Goal: Information Seeking & Learning: Learn about a topic

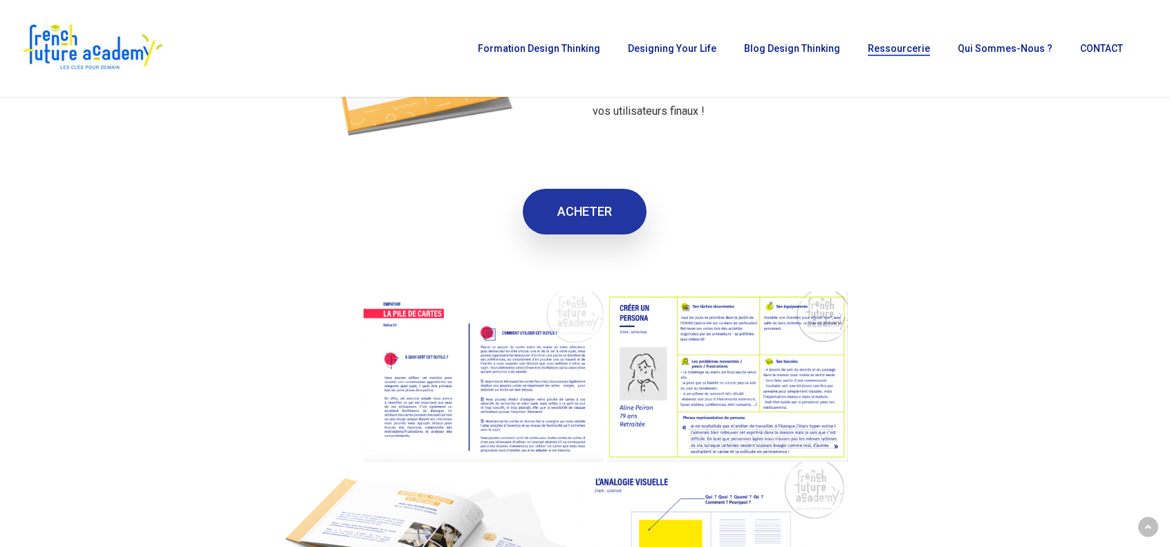
scroll to position [2559, 0]
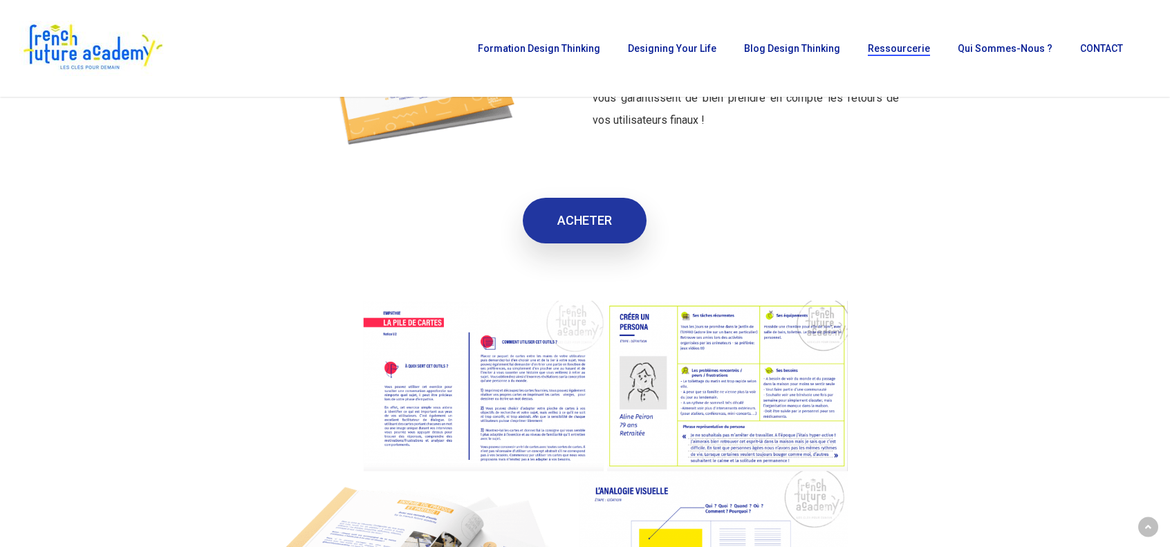
click at [556, 229] on link "ACHETER" at bounding box center [585, 221] width 124 height 46
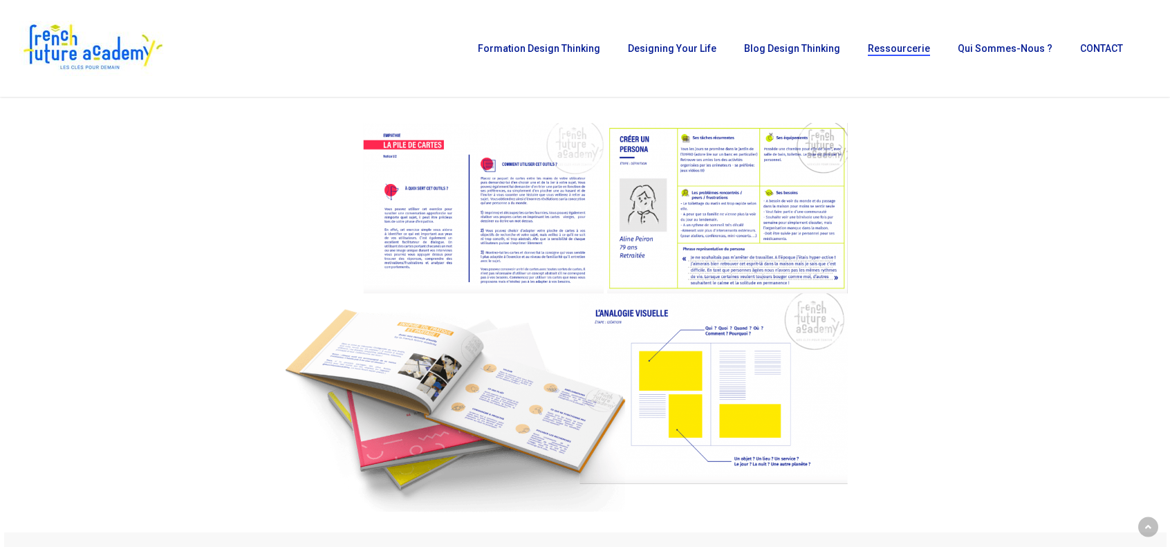
scroll to position [2697, 0]
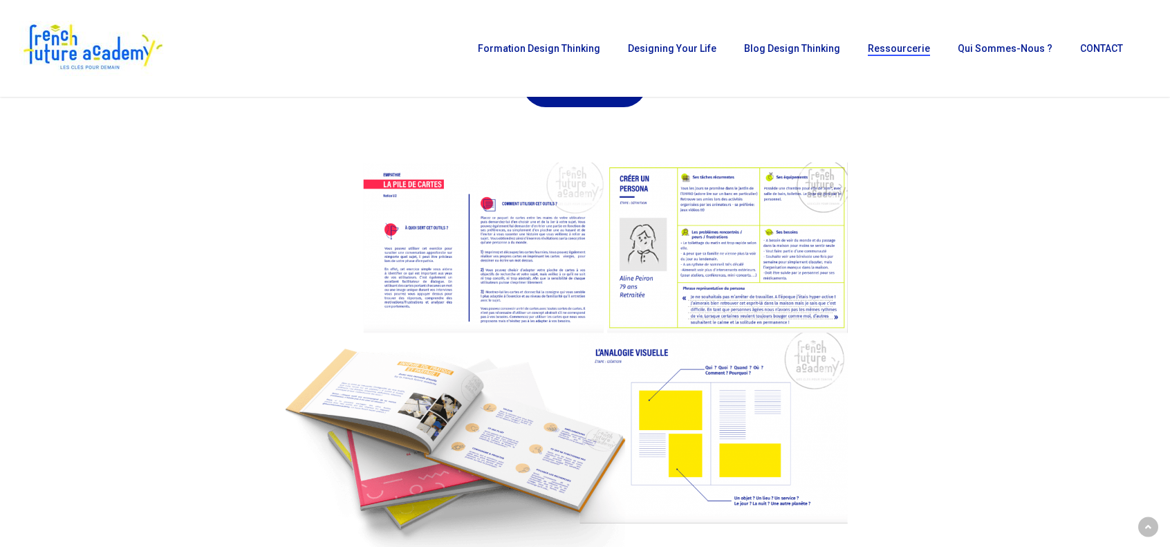
click at [540, 250] on img at bounding box center [585, 357] width 628 height 430
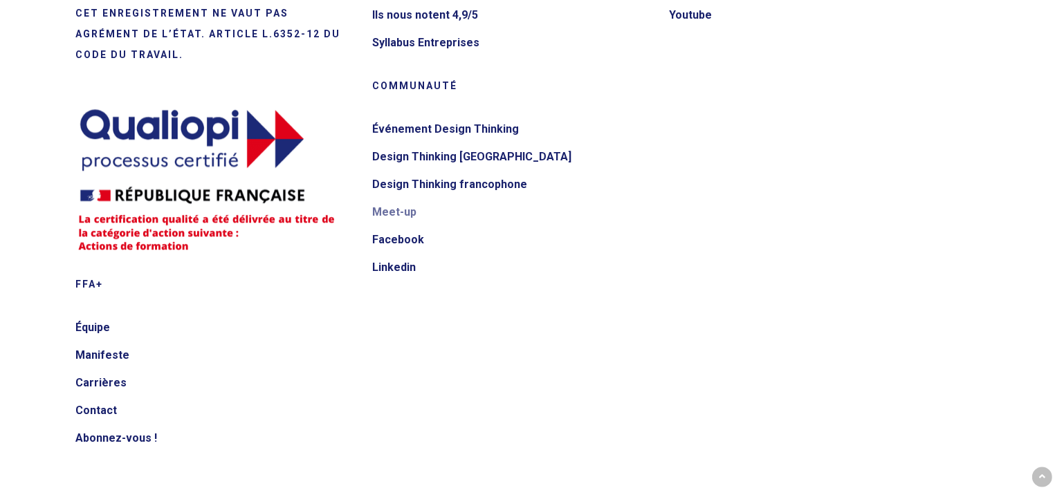
scroll to position [3930, 0]
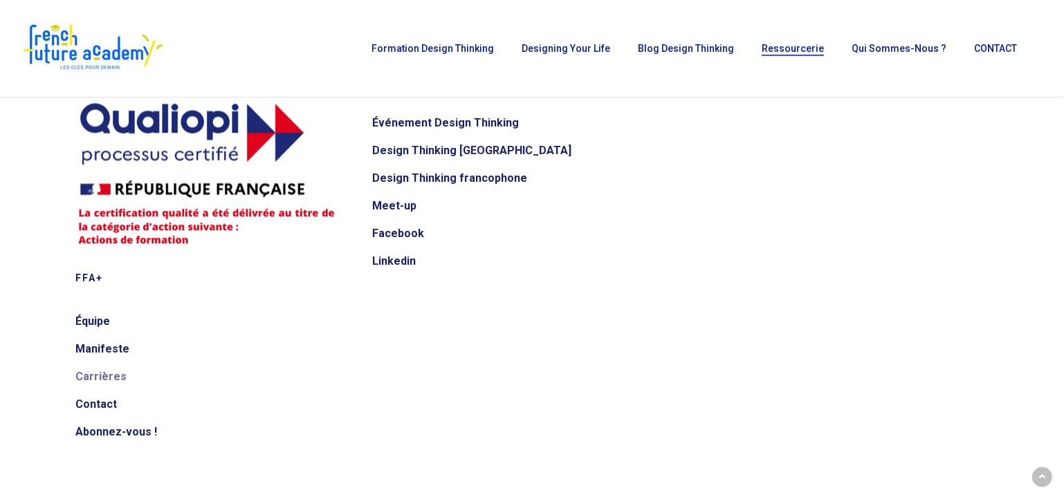
click at [100, 374] on link "Carrières" at bounding box center [214, 377] width 279 height 22
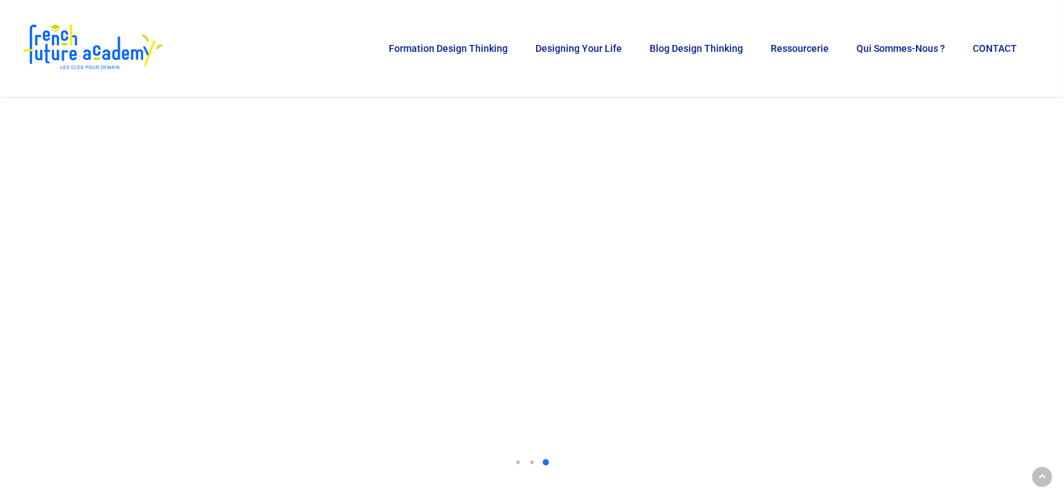
scroll to position [1005, 0]
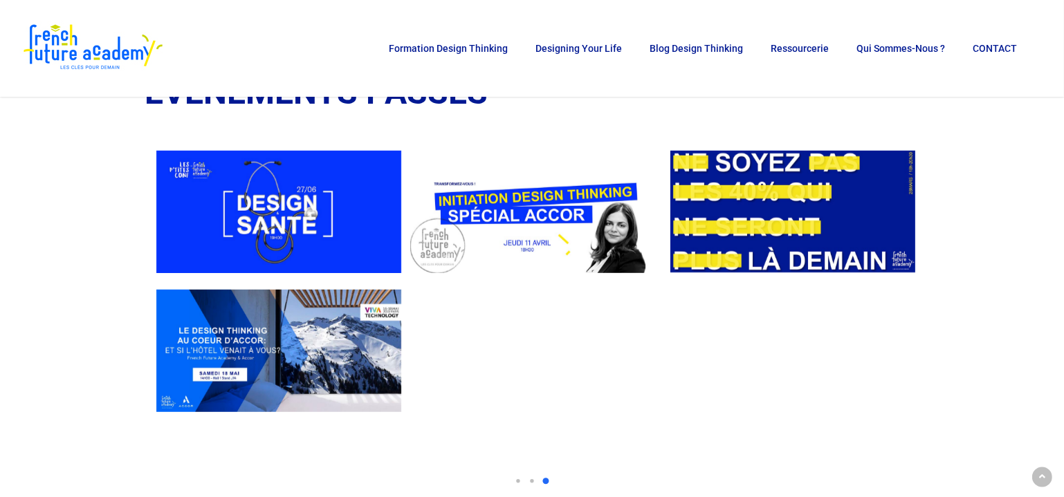
drag, startPoint x: 228, startPoint y: 205, endPoint x: 584, endPoint y: 196, distance: 356.3
click at [501, 197] on img at bounding box center [532, 212] width 245 height 122
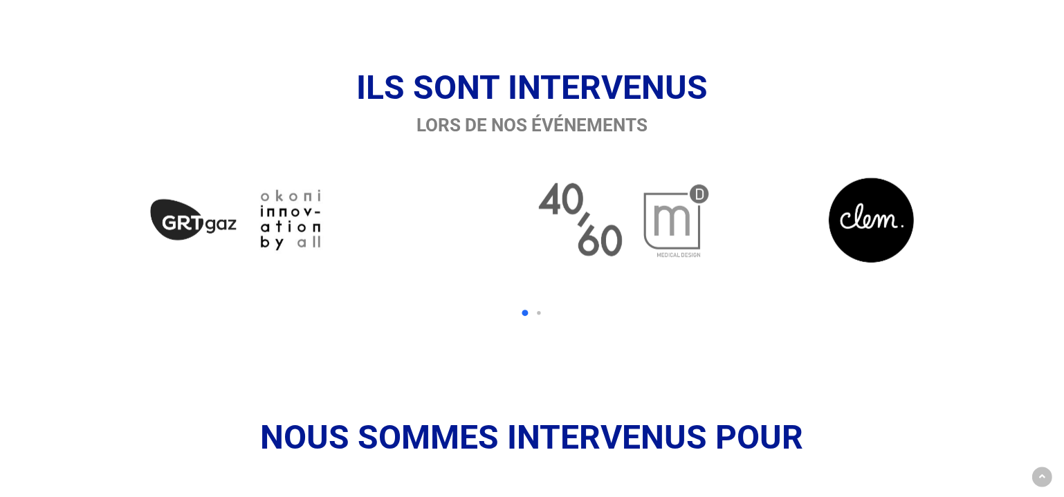
scroll to position [1571, 0]
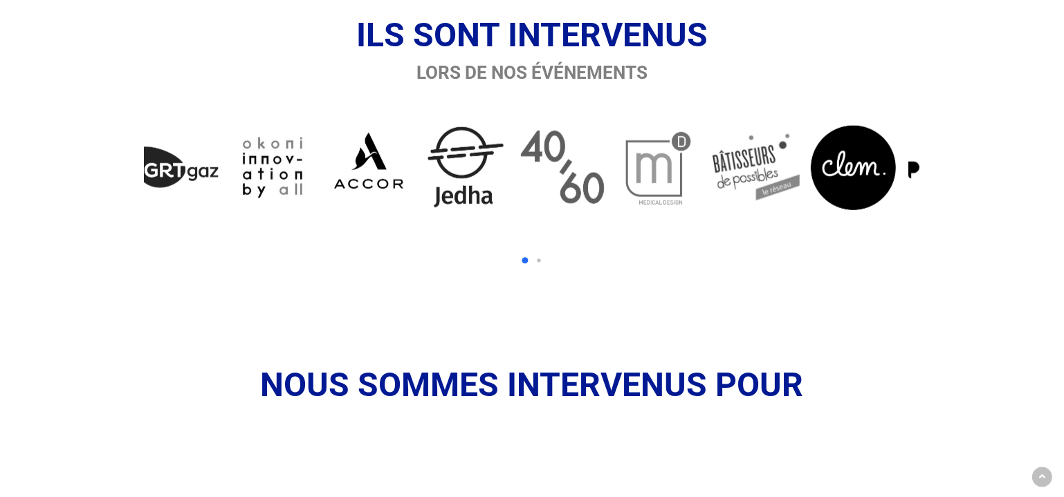
drag, startPoint x: 635, startPoint y: 171, endPoint x: 701, endPoint y: 176, distance: 65.9
click at [718, 179] on img at bounding box center [756, 167] width 89 height 89
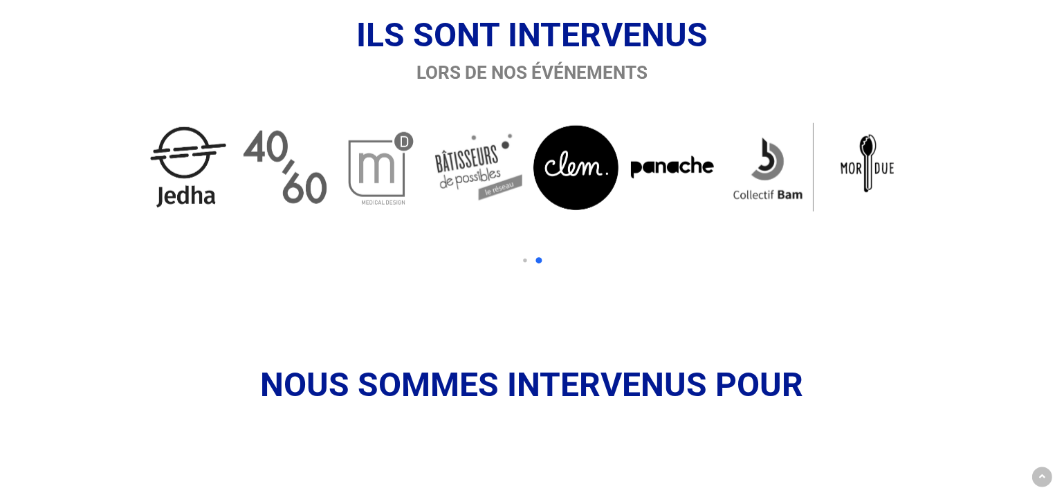
drag, startPoint x: 325, startPoint y: 181, endPoint x: 736, endPoint y: 183, distance: 410.8
click at [713, 183] on div at bounding box center [237, 173] width 2904 height 143
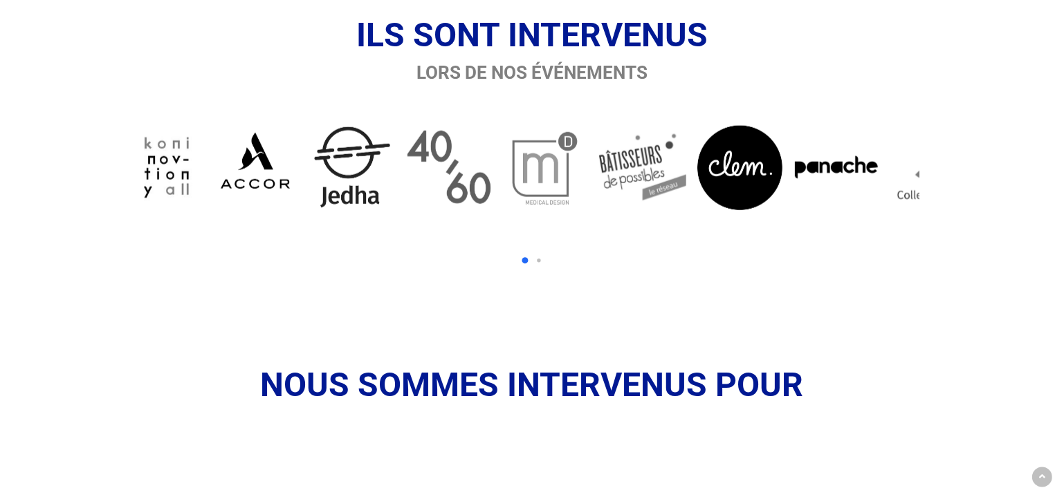
drag, startPoint x: 295, startPoint y: 184, endPoint x: 586, endPoint y: 181, distance: 290.4
click at [396, 183] on img at bounding box center [352, 167] width 89 height 89
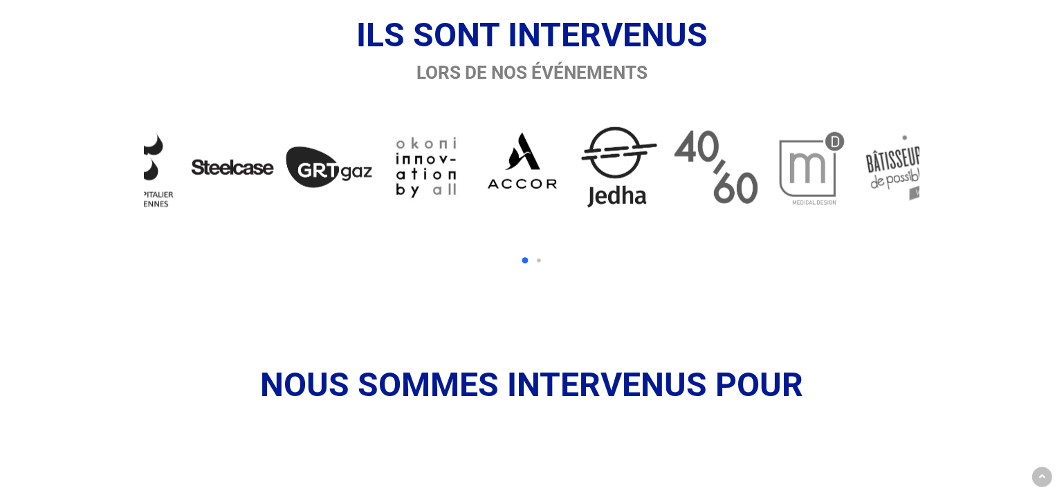
drag, startPoint x: 328, startPoint y: 180, endPoint x: 582, endPoint y: 177, distance: 253.1
click at [572, 177] on div at bounding box center [668, 173] width 2904 height 143
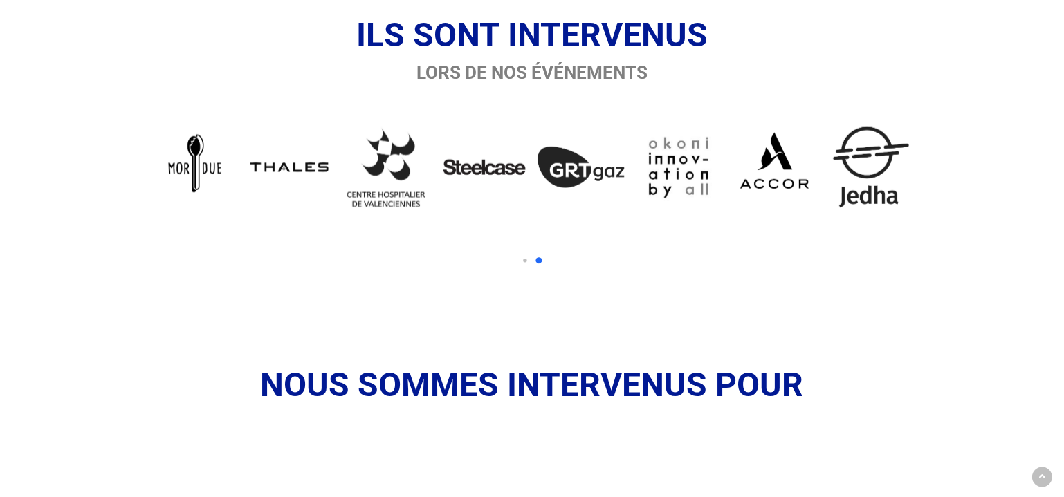
click at [684, 171] on img at bounding box center [677, 167] width 89 height 89
drag, startPoint x: 678, startPoint y: 164, endPoint x: 651, endPoint y: 246, distance: 86.6
click at [651, 246] on div at bounding box center [532, 188] width 774 height 172
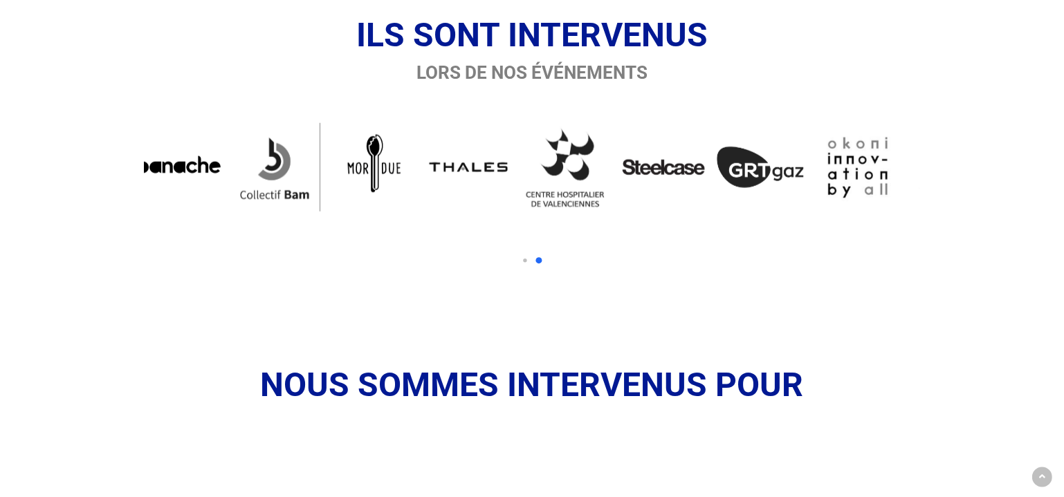
drag, startPoint x: 492, startPoint y: 186, endPoint x: 749, endPoint y: 189, distance: 256.6
click at [707, 189] on img at bounding box center [663, 167] width 89 height 89
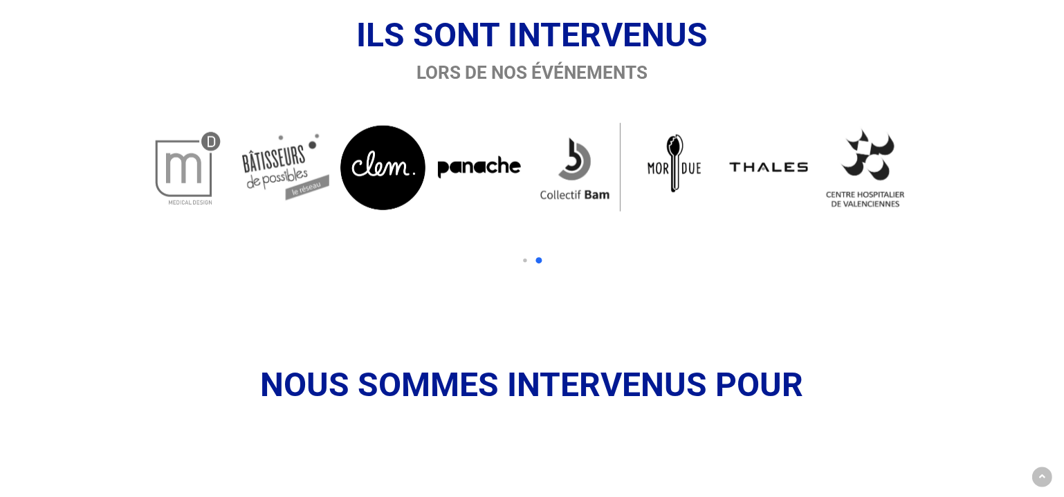
drag, startPoint x: 504, startPoint y: 194, endPoint x: 732, endPoint y: 202, distance: 228.3
click at [717, 202] on img at bounding box center [673, 163] width 89 height 81
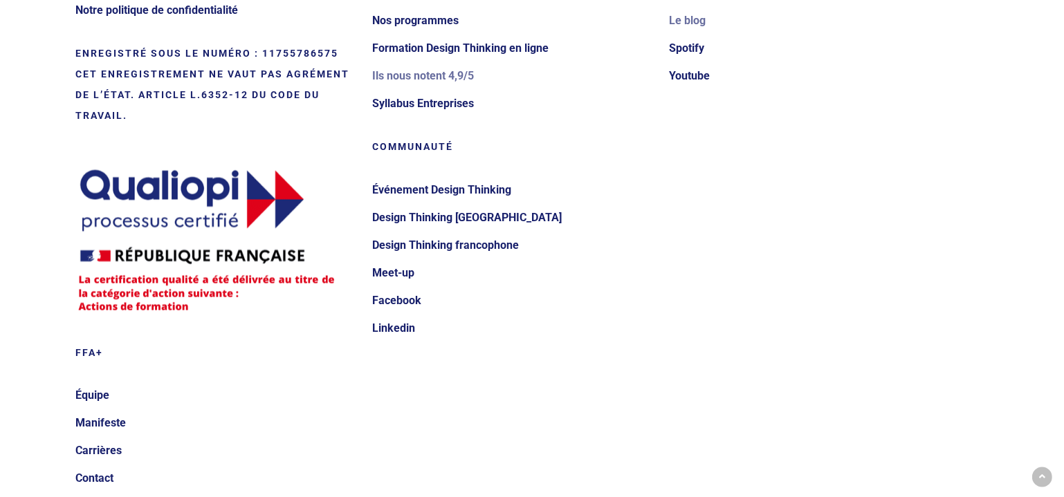
scroll to position [2621, 0]
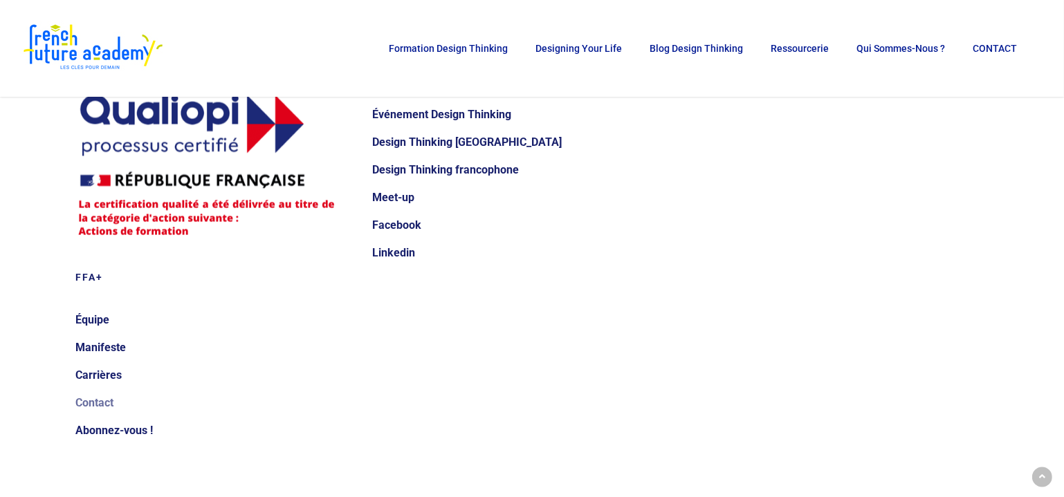
click at [85, 405] on link "Contact" at bounding box center [214, 404] width 279 height 22
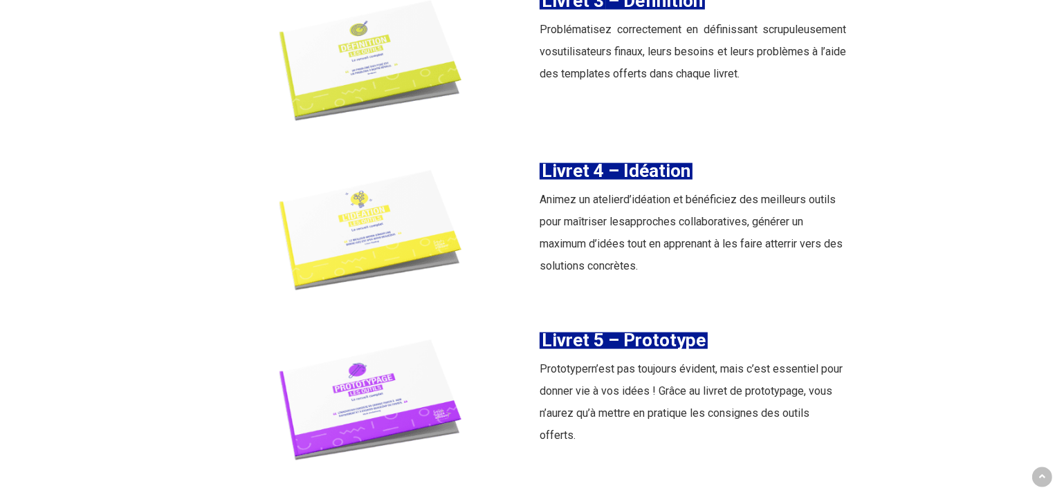
scroll to position [2106, 0]
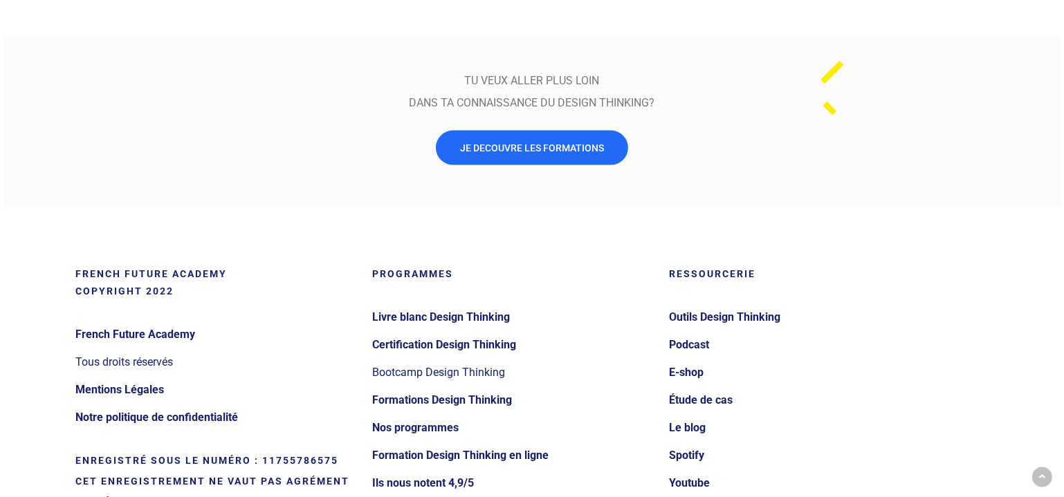
scroll to position [2326, 0]
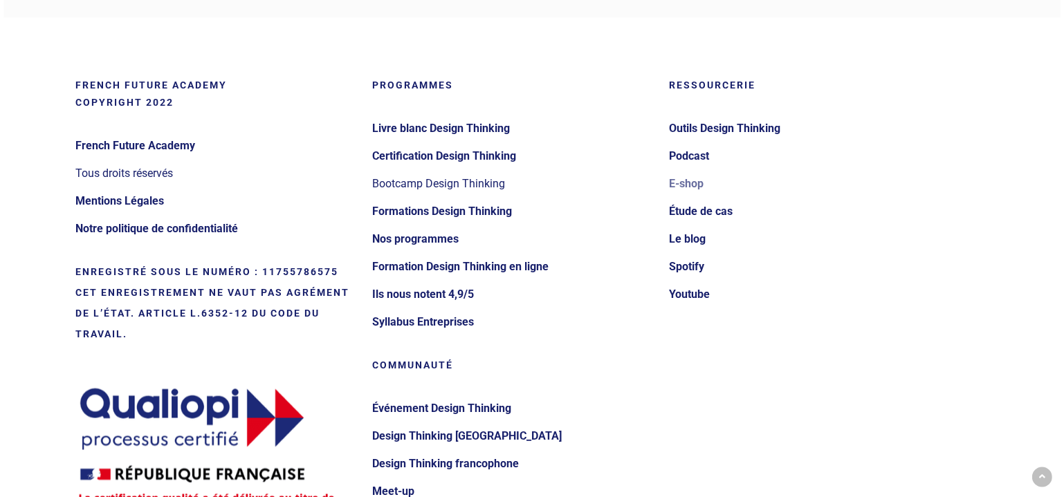
click at [683, 189] on link "E-shop" at bounding box center [808, 184] width 279 height 22
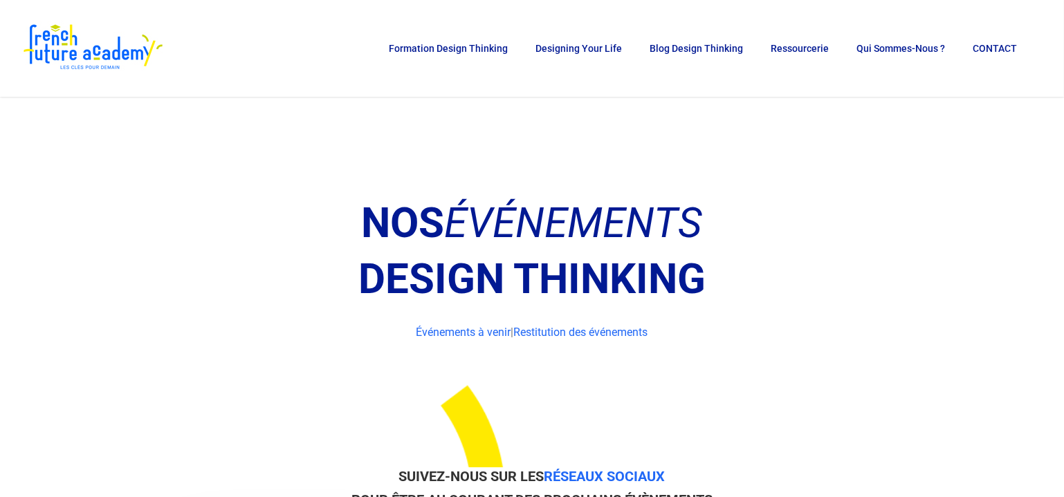
scroll to position [0, 0]
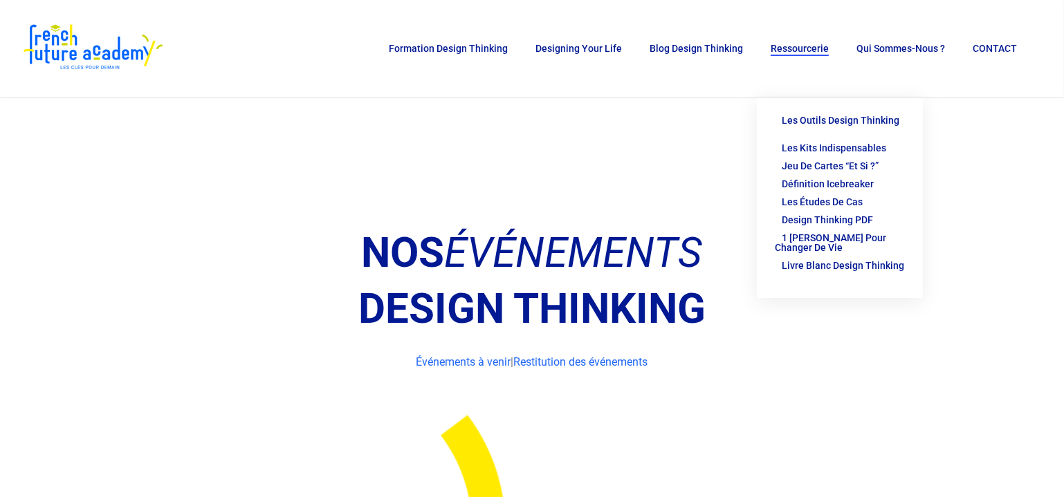
click at [793, 44] on span "Ressourcerie" at bounding box center [799, 48] width 58 height 11
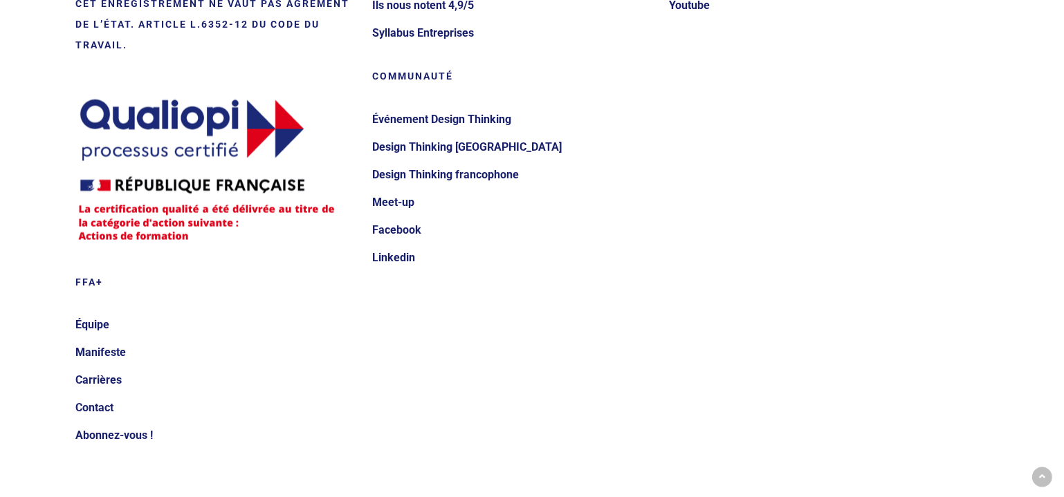
scroll to position [2621, 0]
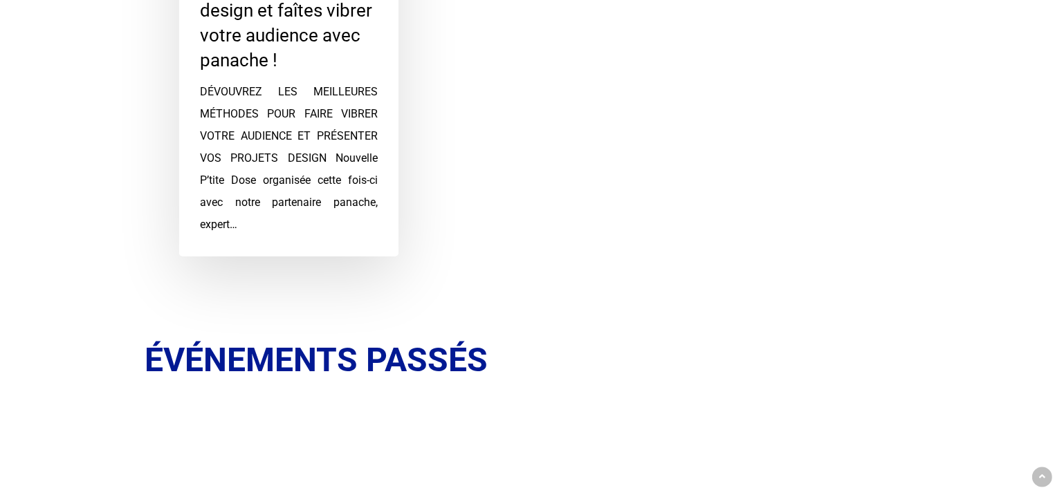
scroll to position [943, 0]
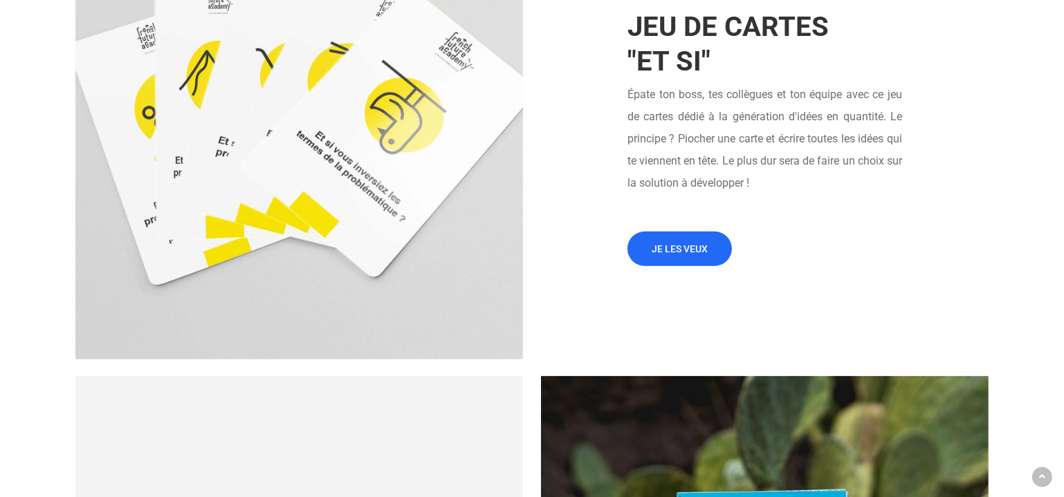
scroll to position [1194, 0]
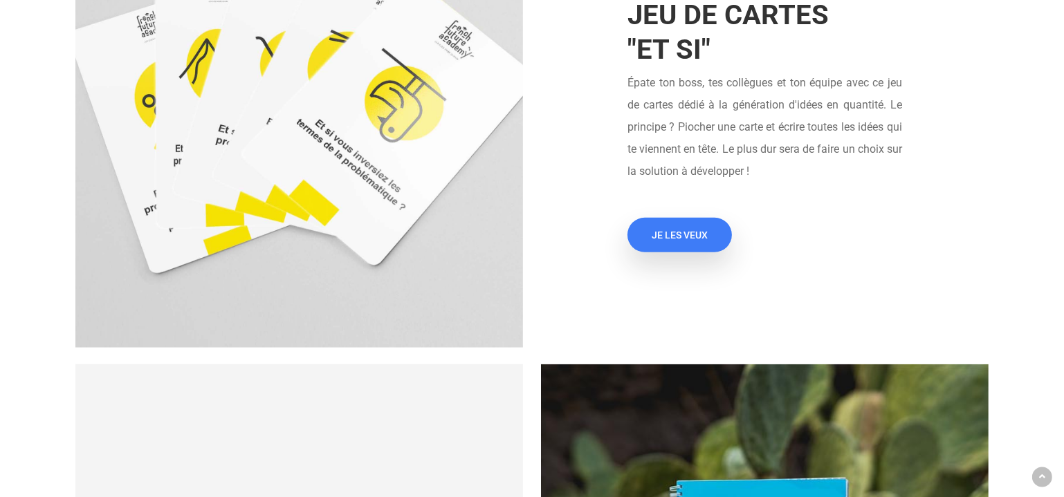
click at [639, 241] on link "JE LES VEUX" at bounding box center [679, 235] width 104 height 35
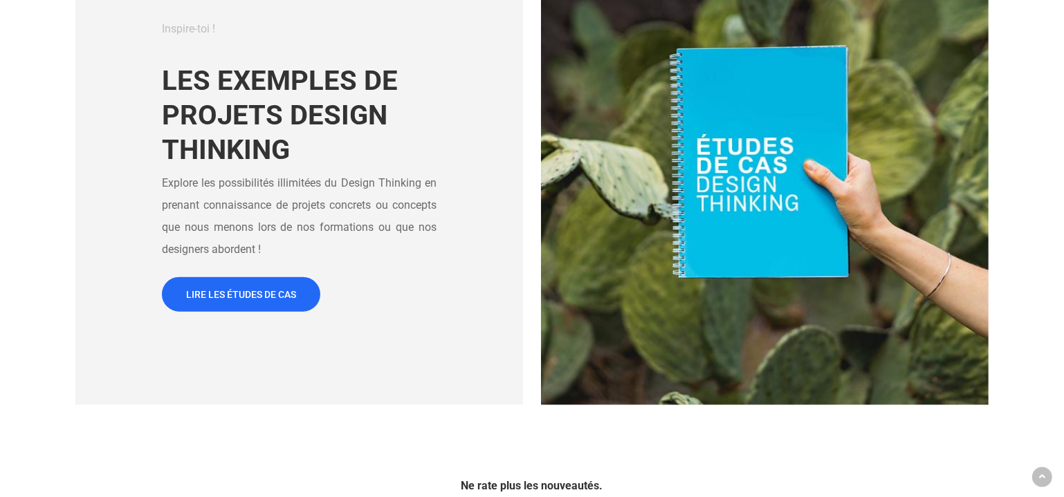
scroll to position [1634, 0]
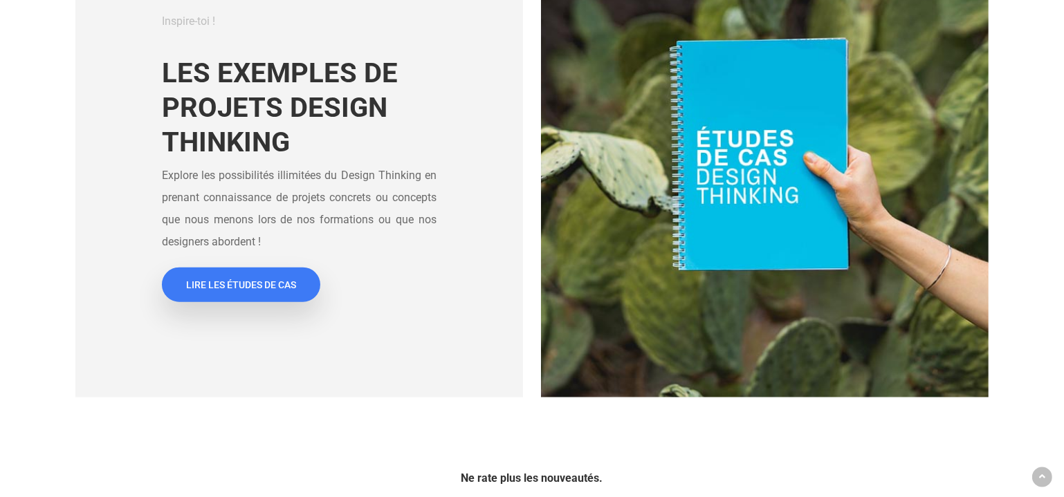
click at [234, 289] on span "LIRE LES ÉTUDES DE CAS" at bounding box center [241, 285] width 110 height 14
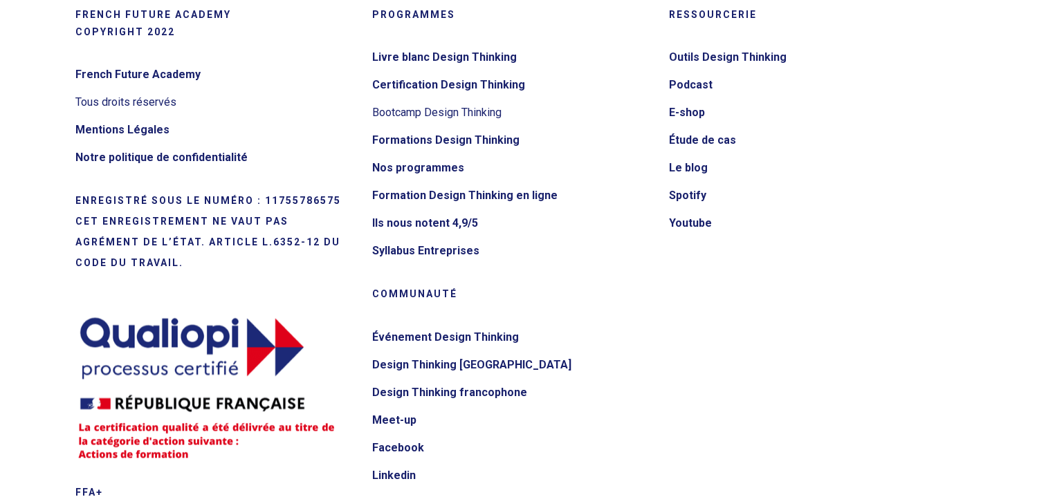
scroll to position [3105, 0]
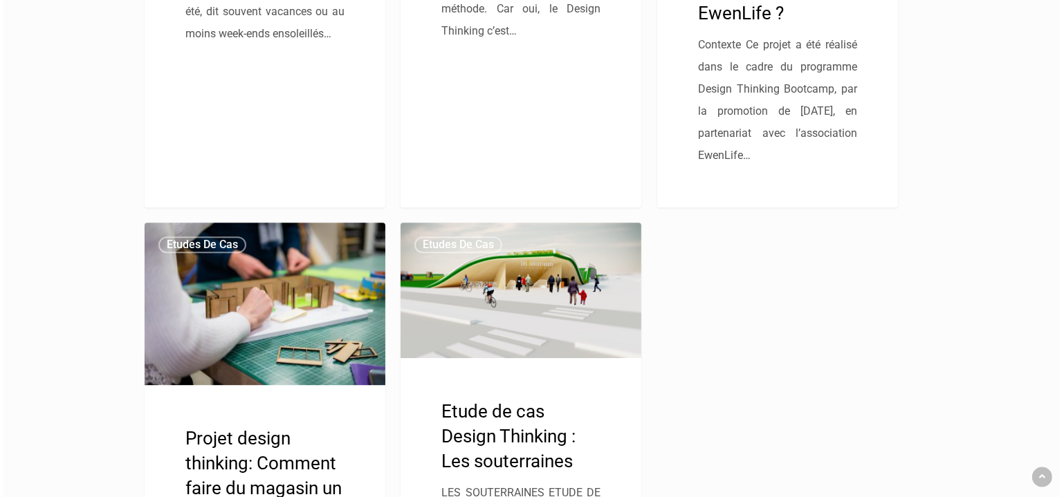
scroll to position [4337, 0]
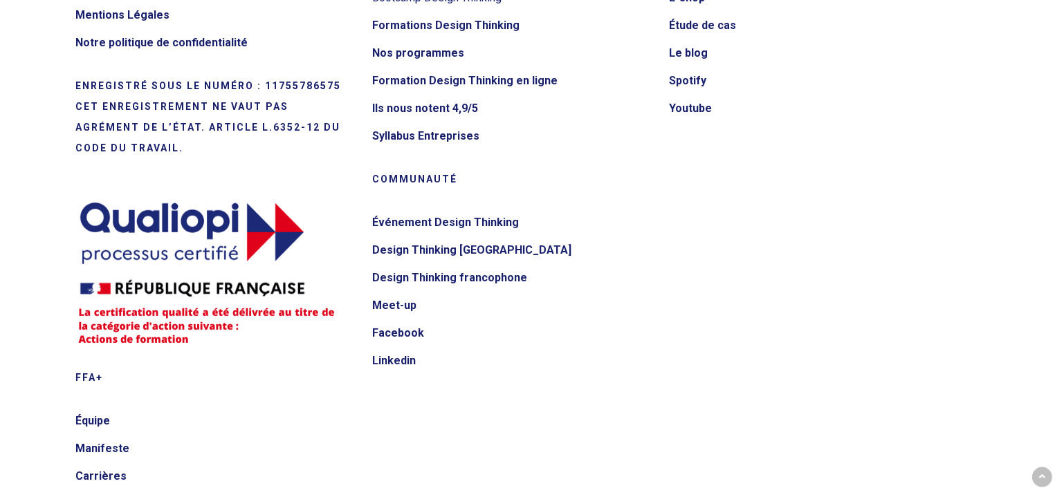
scroll to position [691, 0]
